Goal: Submit feedback/report problem

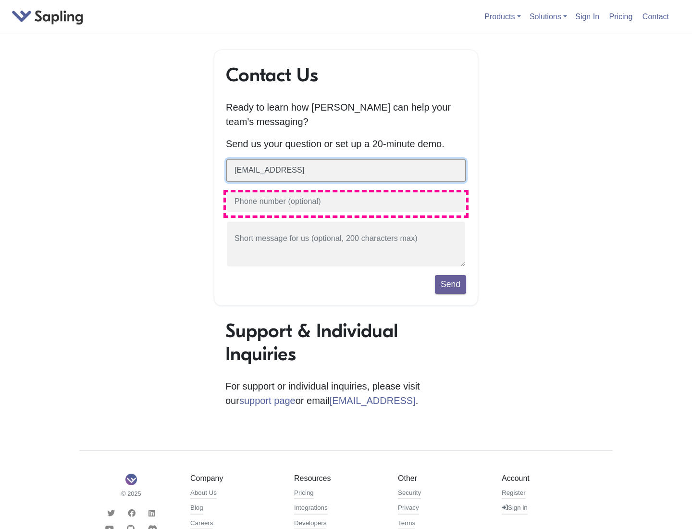
type input "[EMAIL_ADDRESS]"
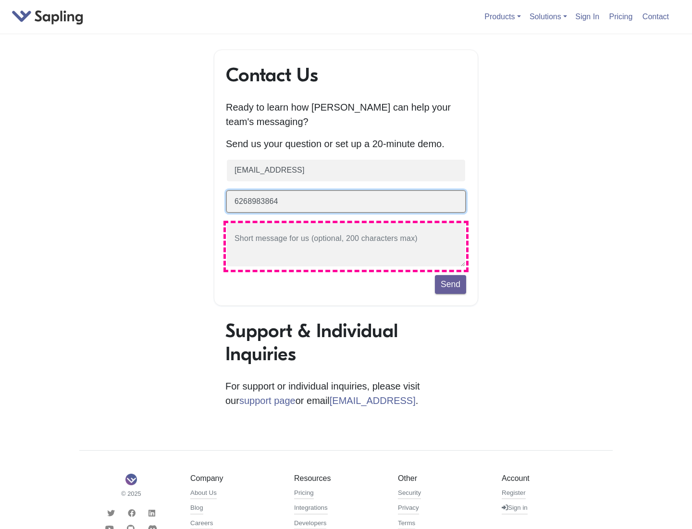
type input "6268983864"
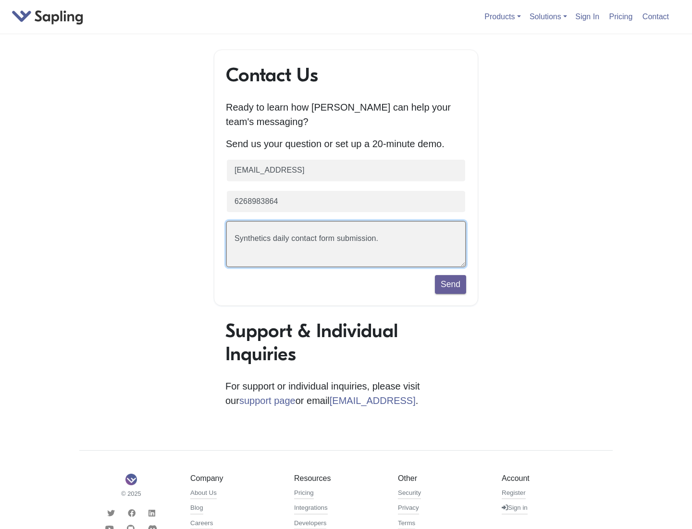
scroll to position [22, 0]
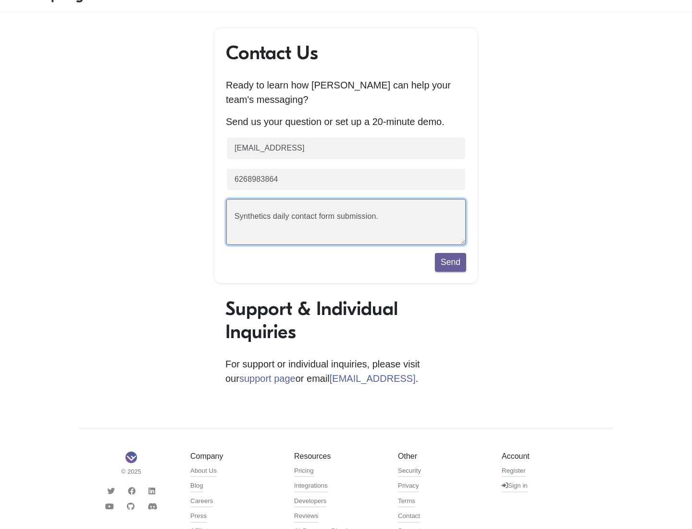
type textarea "Synthetics daily contact form submission."
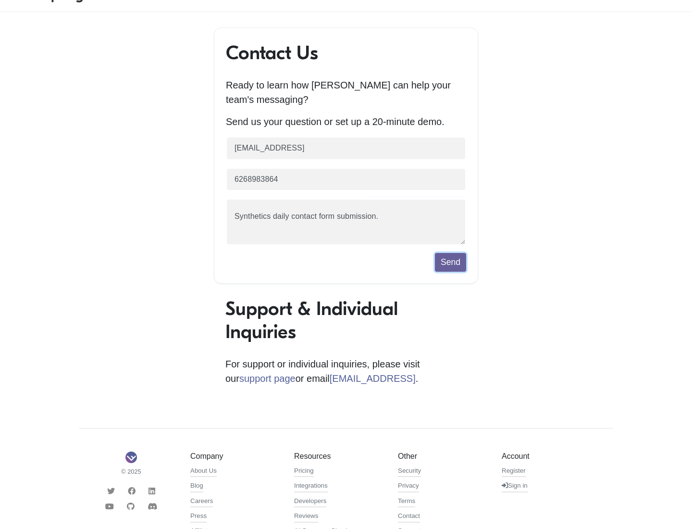
click at [451, 264] on button "Send" at bounding box center [450, 262] width 31 height 18
